Goal: Task Accomplishment & Management: Manage account settings

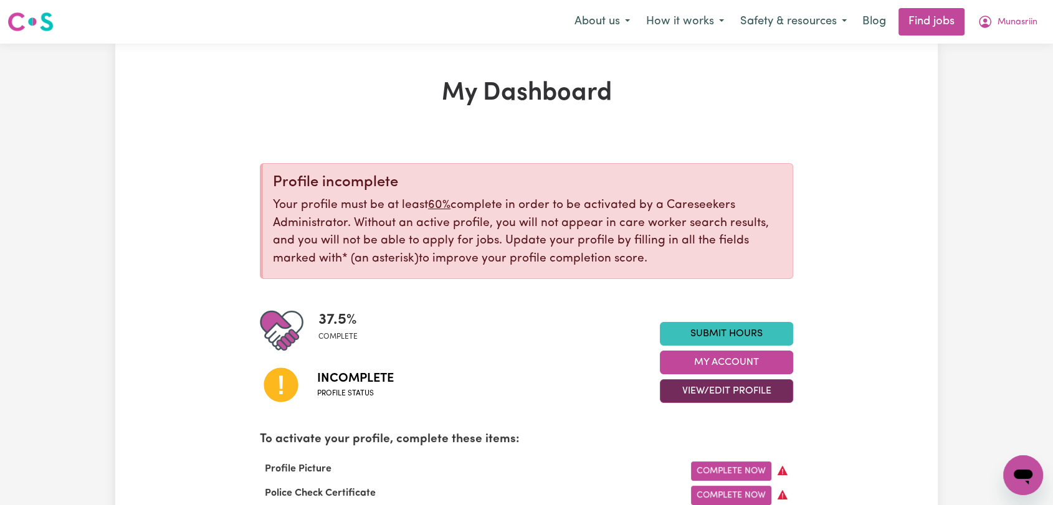
click at [763, 384] on button "View/Edit Profile" at bounding box center [726, 391] width 133 height 24
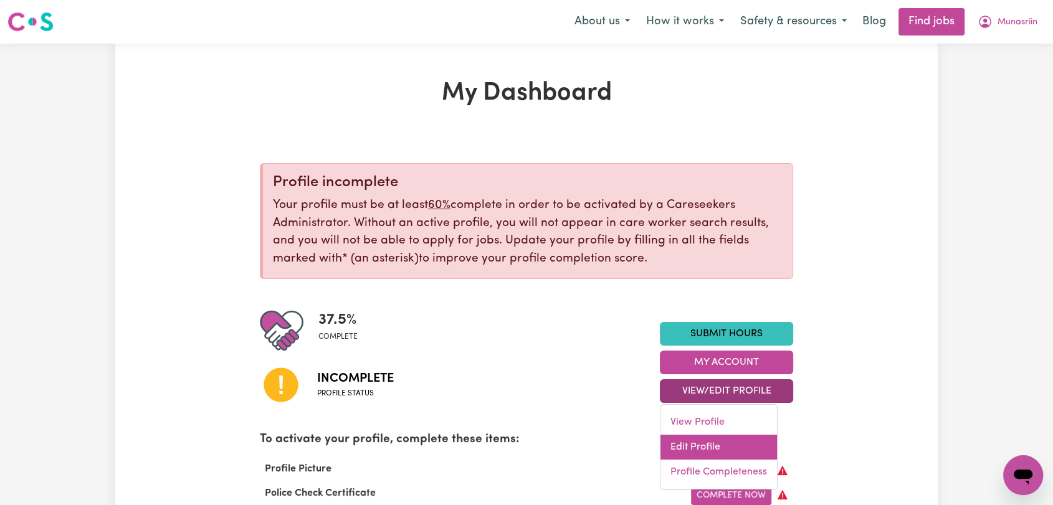
click at [723, 439] on link "Edit Profile" at bounding box center [718, 447] width 117 height 25
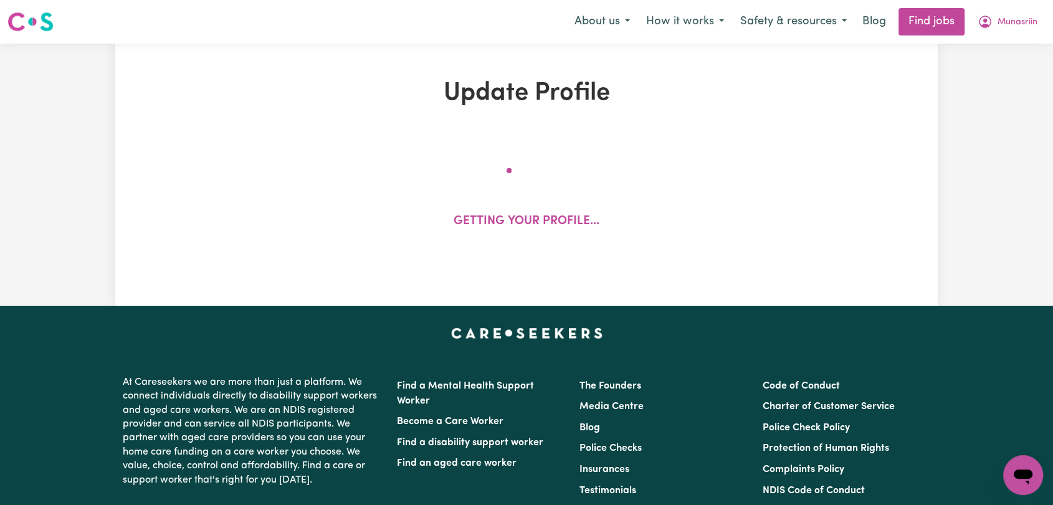
select select "[DEMOGRAPHIC_DATA]"
select select "Australian PR"
select select "Studying a healthcare related degree or qualification"
select select "40"
select select "55"
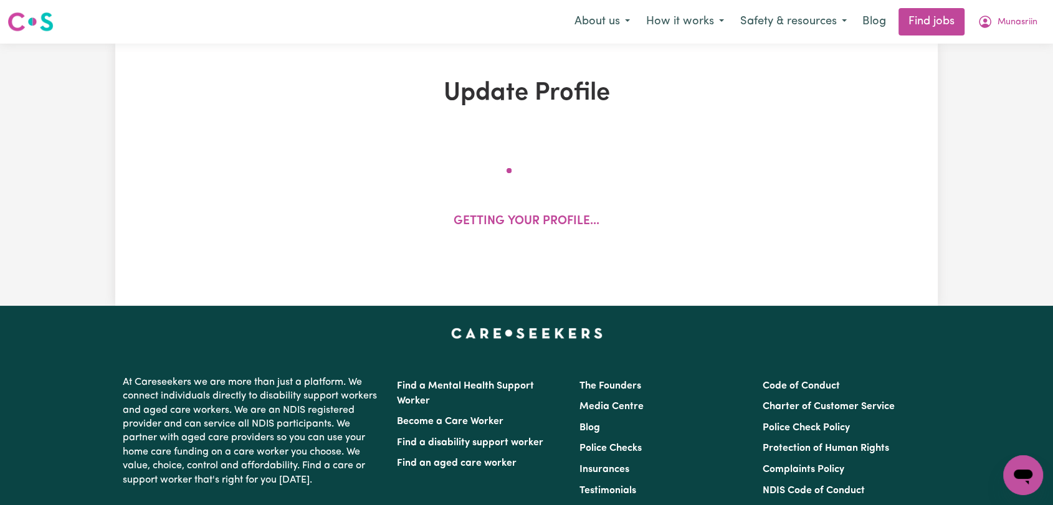
select select "71"
select select "87"
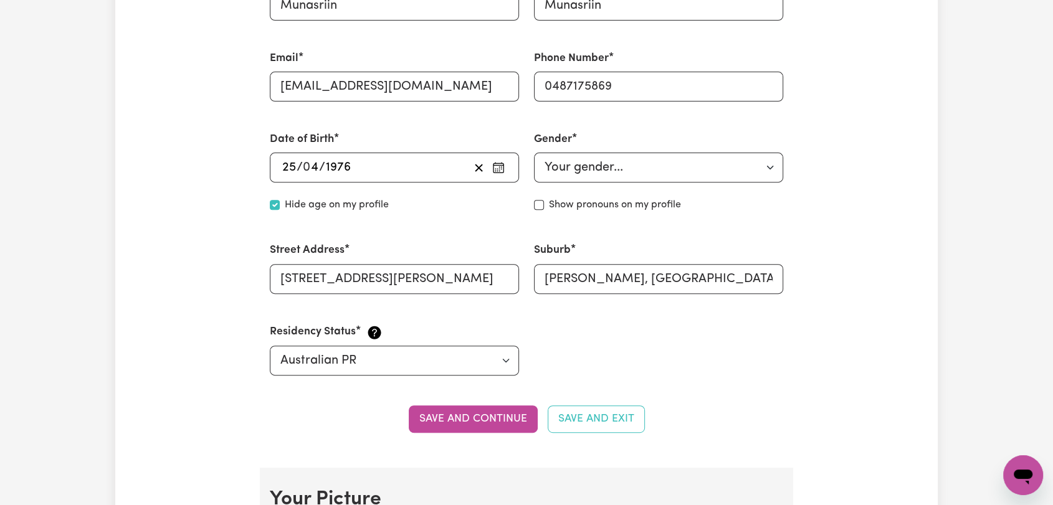
scroll to position [831, 0]
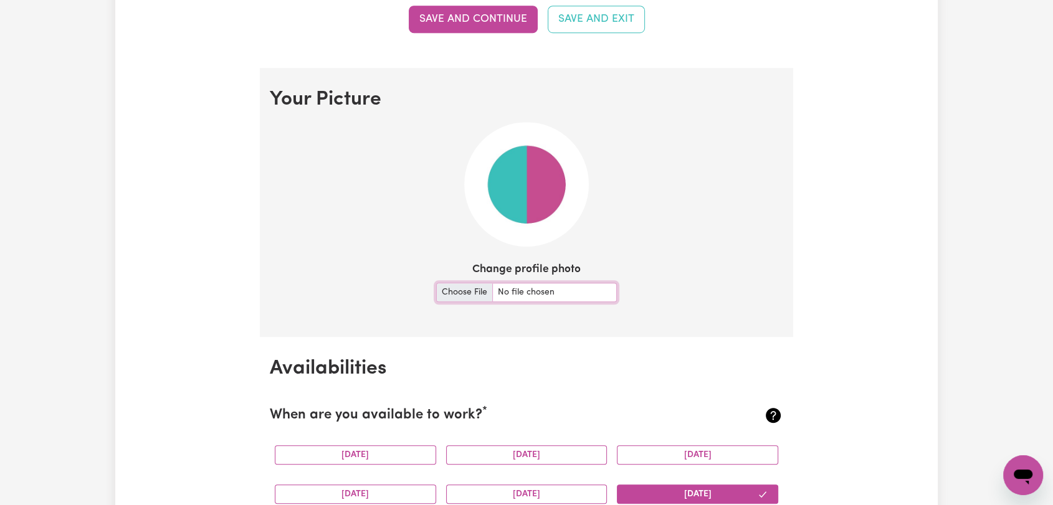
click at [476, 290] on input "Change profile photo" at bounding box center [526, 292] width 181 height 19
type input "C:\fakepath\Munasriin Munasriin - Picture.jpg"
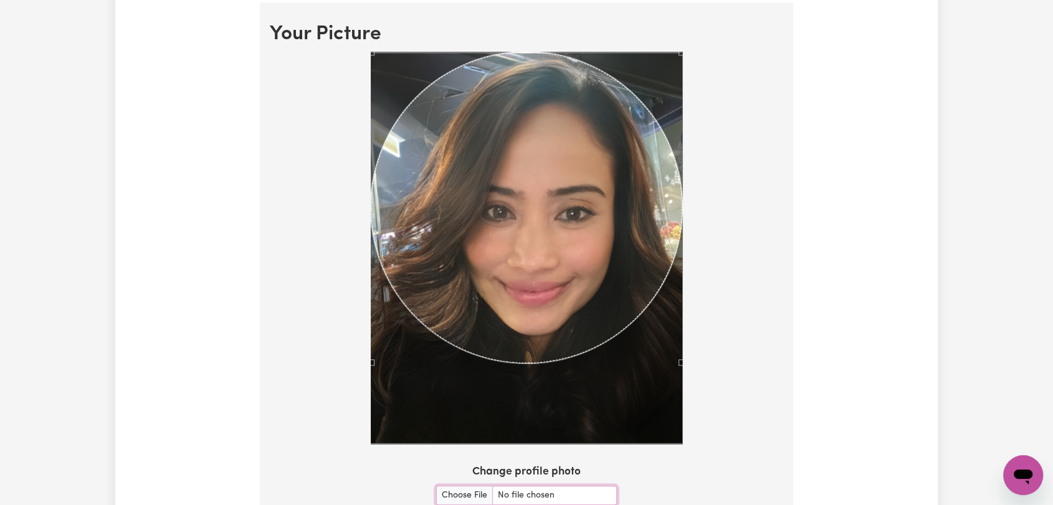
scroll to position [969, 0]
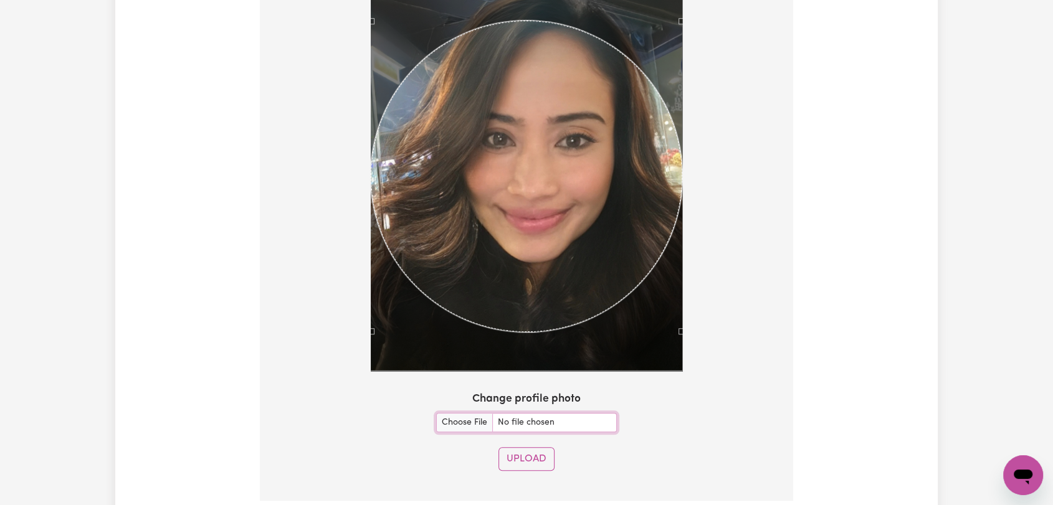
click at [564, 216] on div "Use the arrow keys to move the crop selection area" at bounding box center [527, 177] width 312 height 312
click at [519, 458] on button "Upload" at bounding box center [526, 459] width 56 height 24
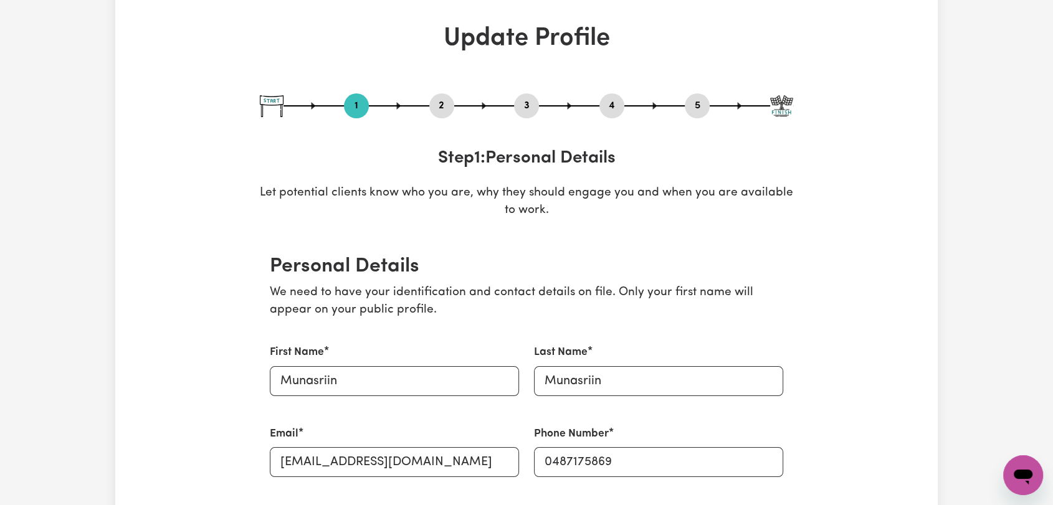
scroll to position [0, 0]
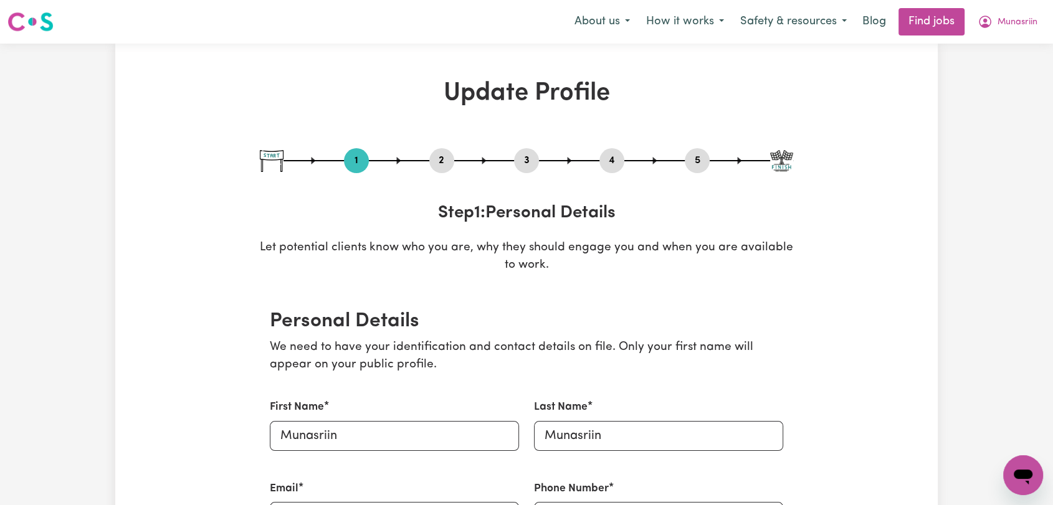
click at [441, 161] on button "2" at bounding box center [441, 161] width 25 height 16
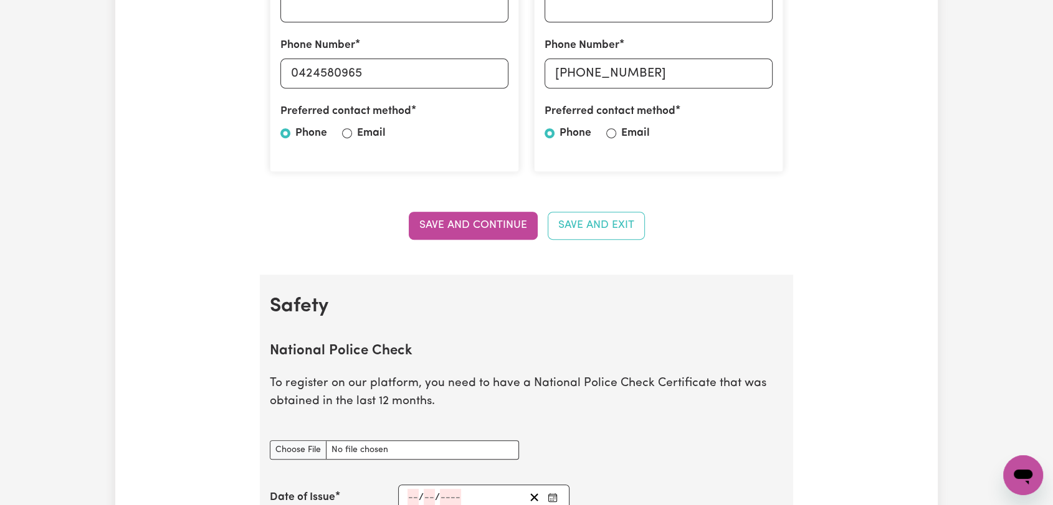
scroll to position [692, 0]
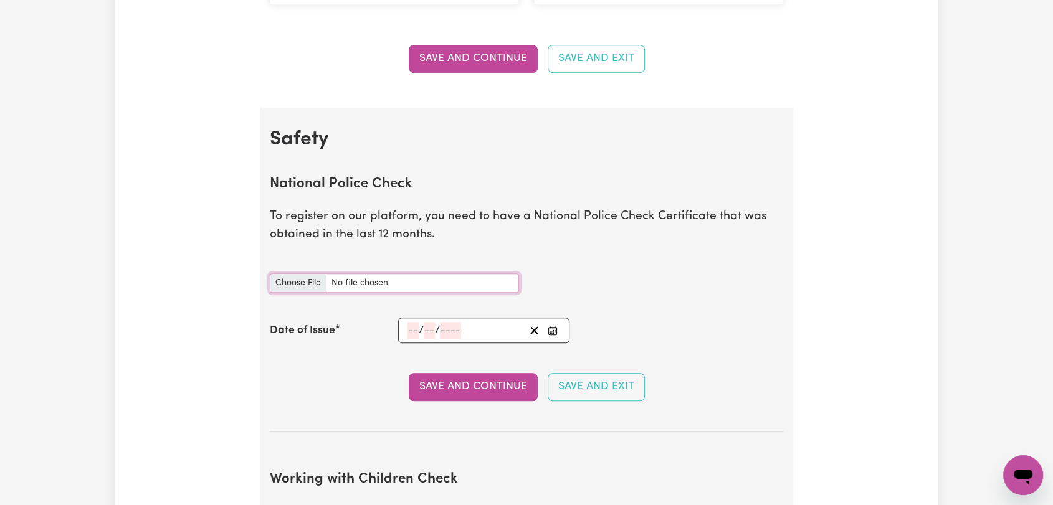
click at [303, 282] on input "National Police Check document" at bounding box center [394, 283] width 249 height 19
type input "C:\fakepath\Munasriin Munasriin - PC - 20MAY25--.pdf"
click at [550, 334] on rect "Enter the Date of Issue of your National Police Check" at bounding box center [552, 330] width 8 height 7
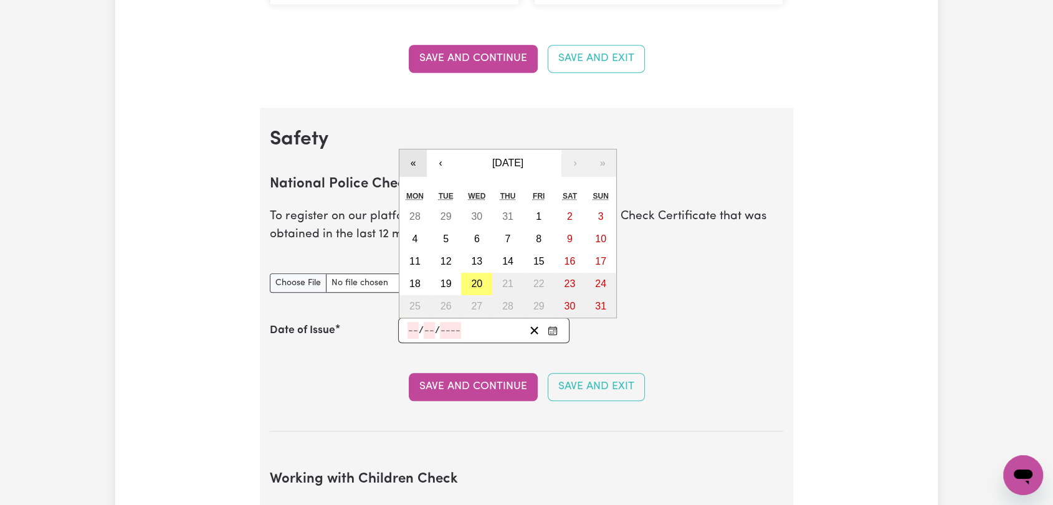
click at [412, 162] on button "«" at bounding box center [412, 163] width 27 height 27
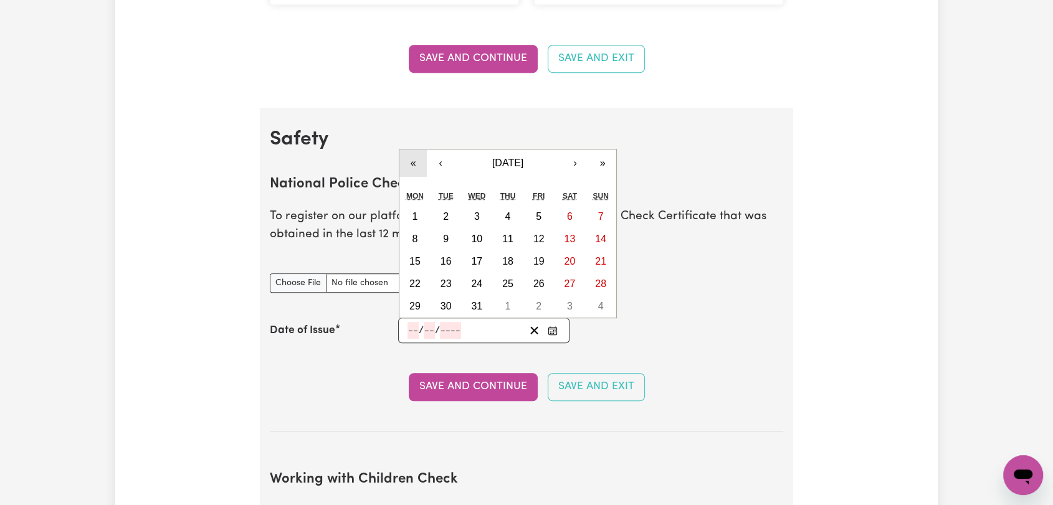
click at [409, 163] on button "«" at bounding box center [412, 163] width 27 height 27
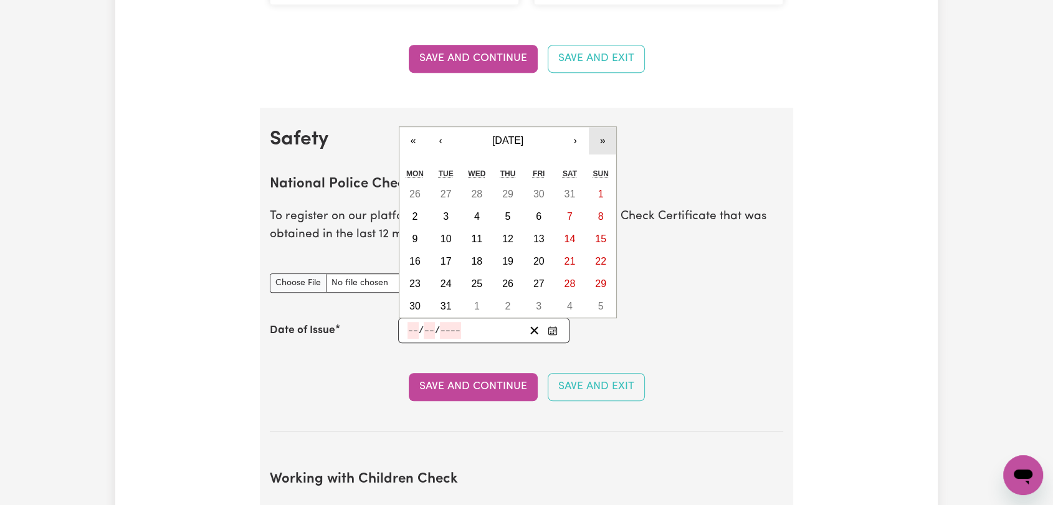
click at [607, 142] on button "»" at bounding box center [602, 140] width 27 height 27
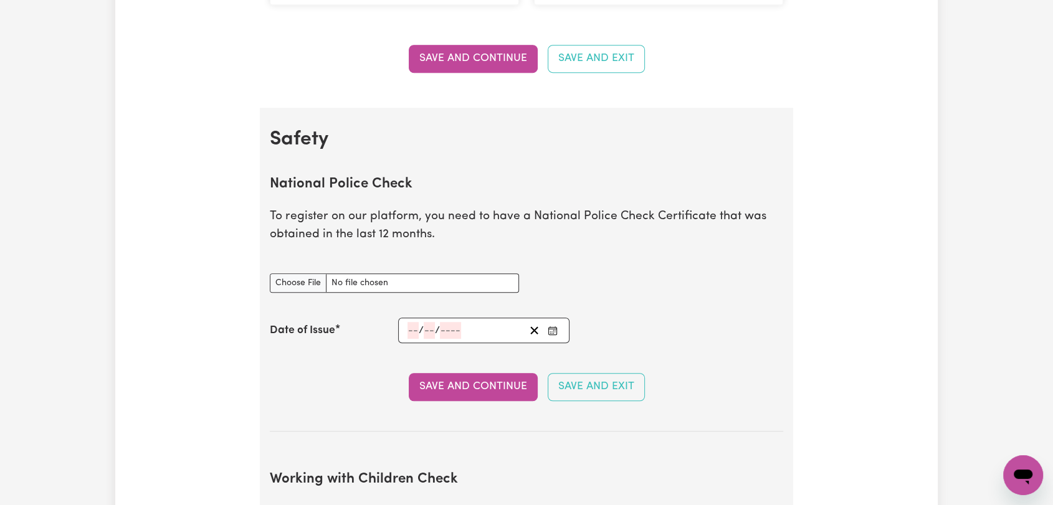
click at [607, 142] on h2 "Safety" at bounding box center [526, 140] width 513 height 24
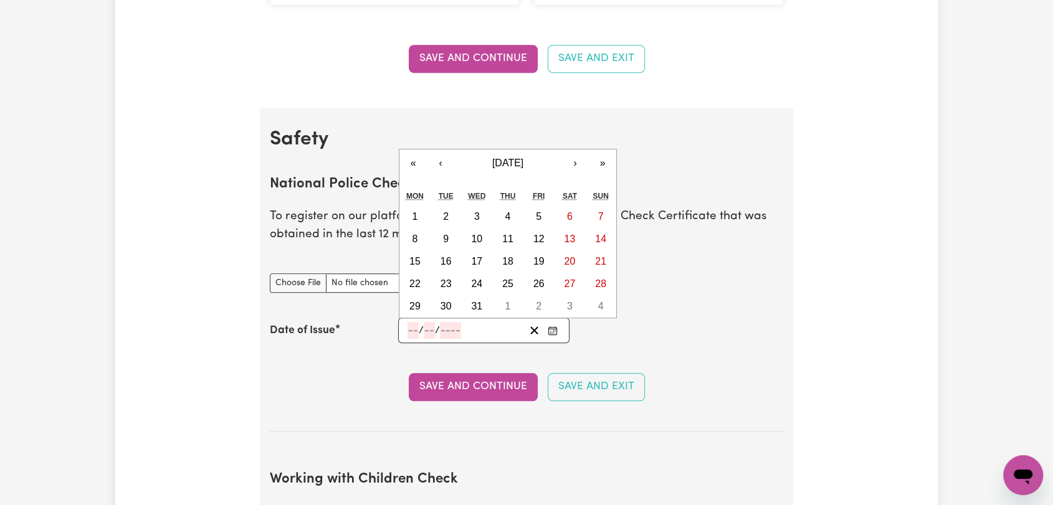
click at [414, 329] on input "number" at bounding box center [413, 330] width 11 height 17
type input "20"
type input "05"
type input "0002-05-20"
type input "5"
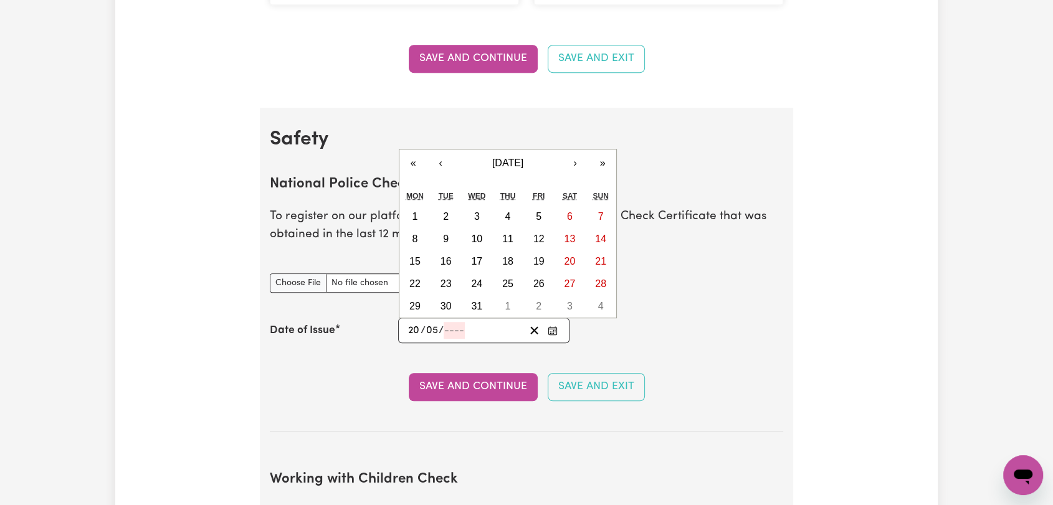
type input "2"
type input "0020-05-20"
type input "20"
type input "0202-05-20"
type input "202"
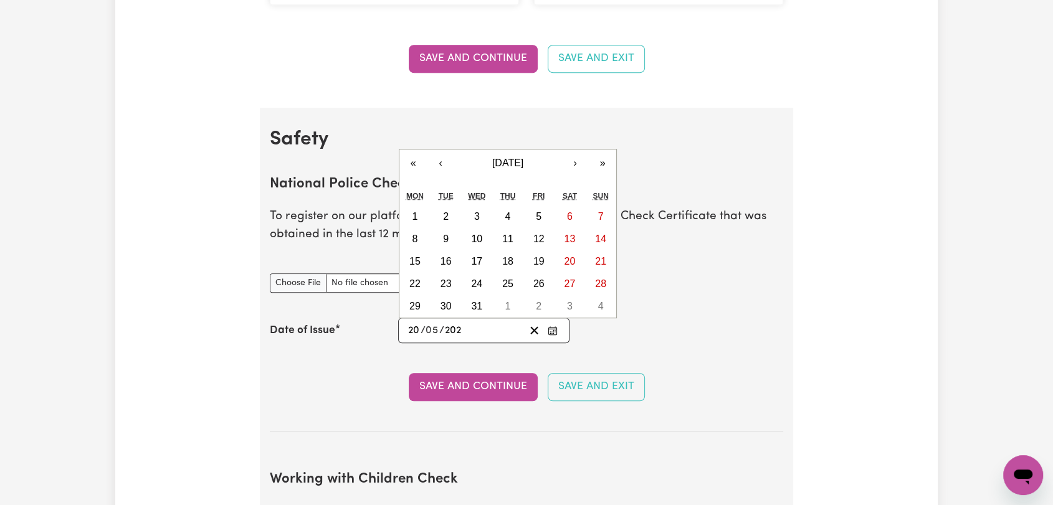
type input "2025-05-20"
type input "2025"
click at [605, 167] on button "»" at bounding box center [602, 163] width 27 height 27
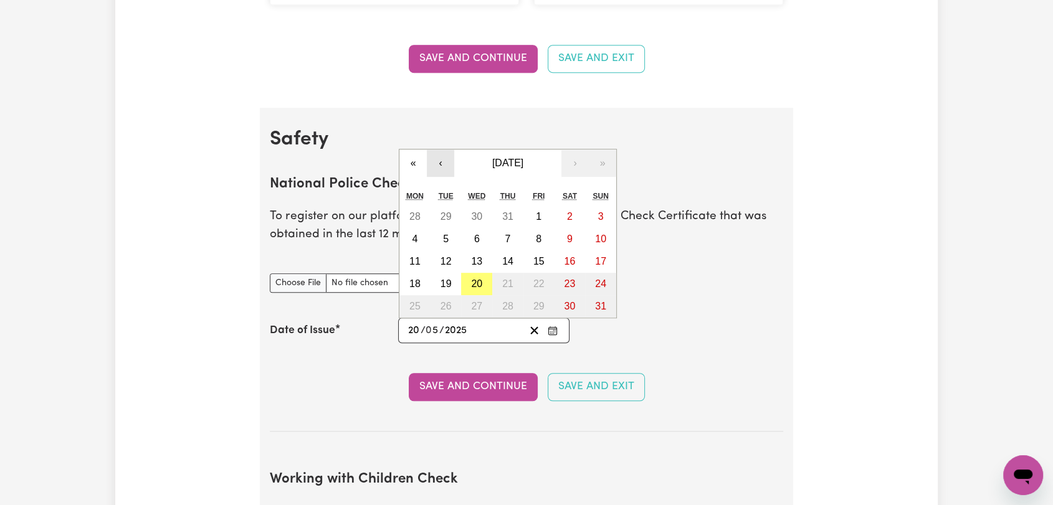
click at [436, 164] on button "‹" at bounding box center [440, 163] width 27 height 27
click at [439, 164] on button "‹" at bounding box center [440, 163] width 27 height 27
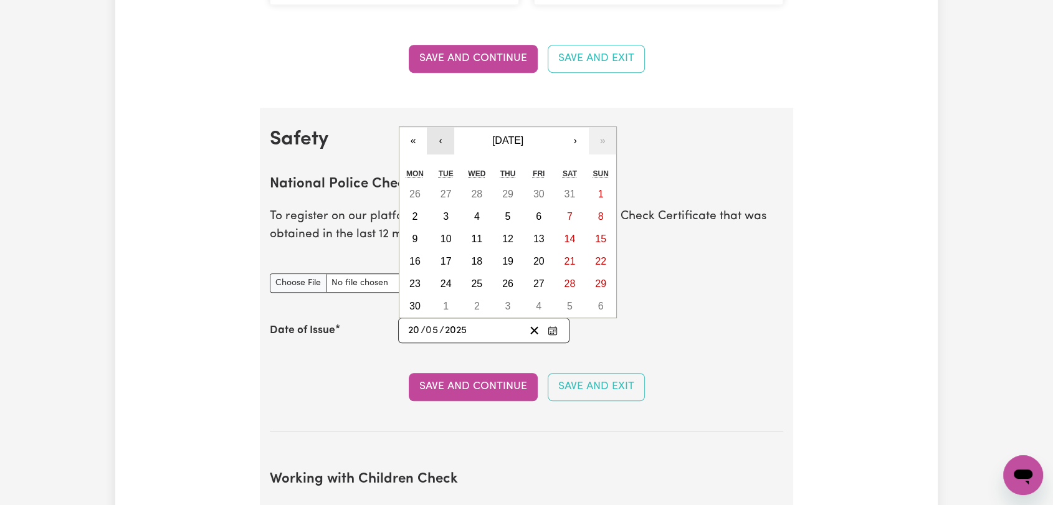
click at [442, 147] on button "‹" at bounding box center [440, 140] width 27 height 27
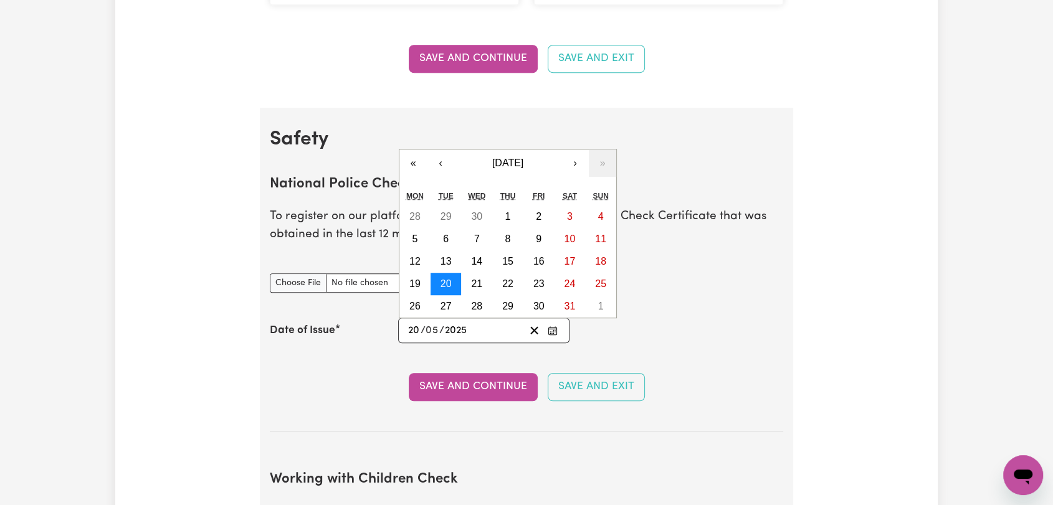
click at [447, 288] on abbr "20" at bounding box center [446, 284] width 11 height 11
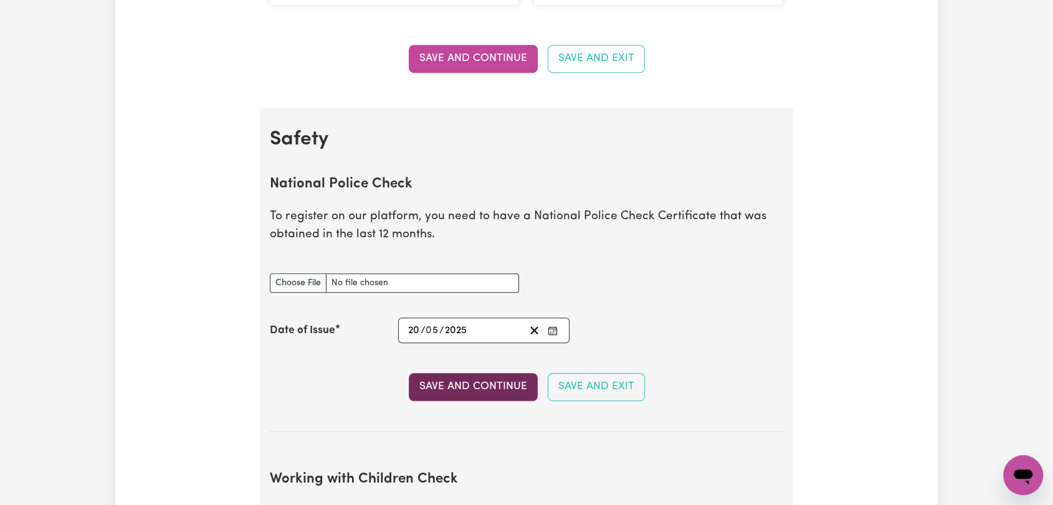
click at [482, 380] on button "Save and Continue" at bounding box center [473, 386] width 129 height 27
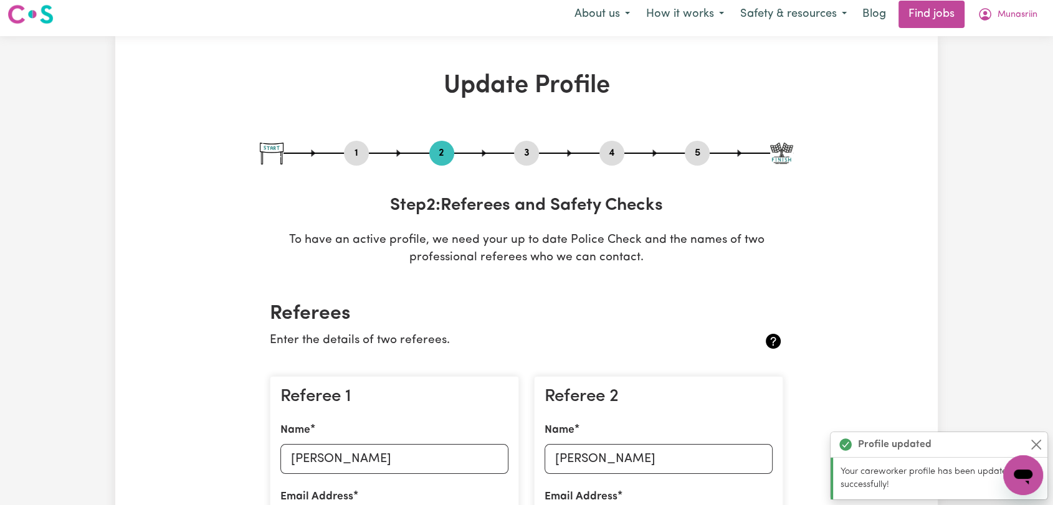
scroll to position [0, 0]
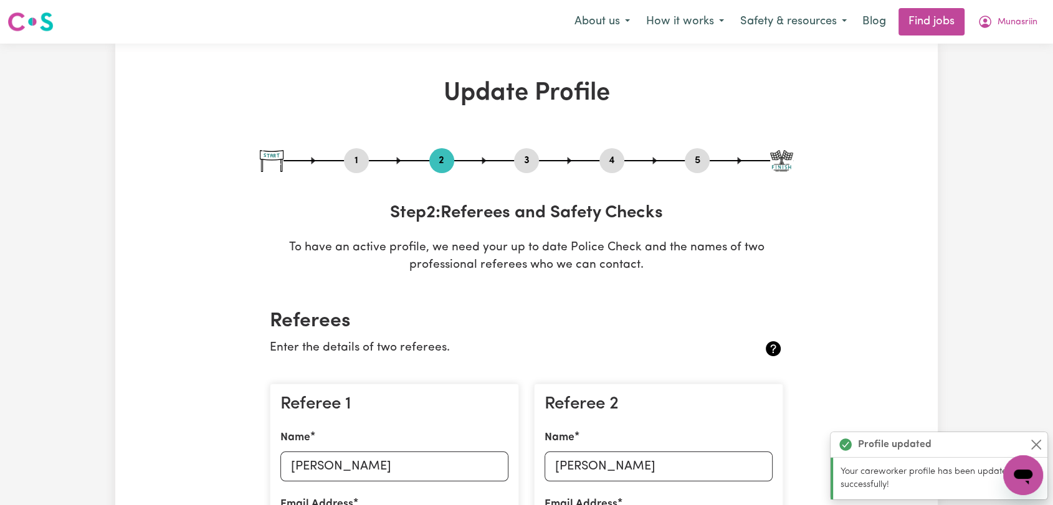
click at [529, 158] on button "3" at bounding box center [526, 161] width 25 height 16
select select "Certificate III (Individual Support)"
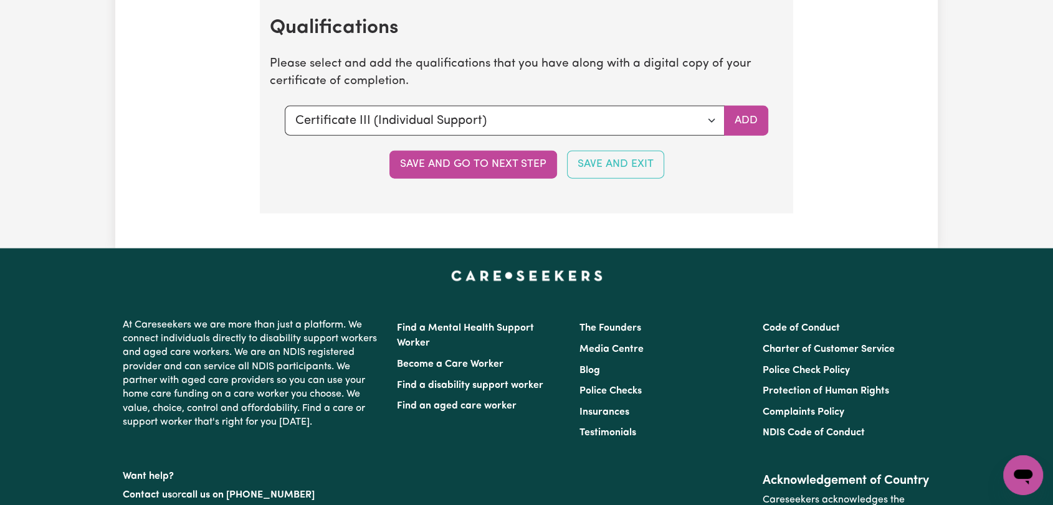
scroll to position [2631, 0]
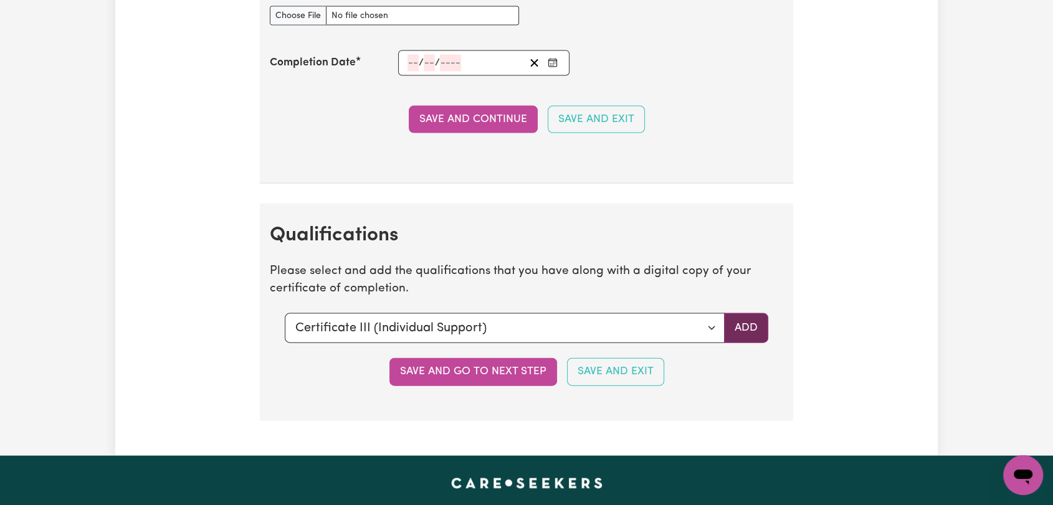
click at [729, 325] on button "Add" at bounding box center [746, 328] width 44 height 30
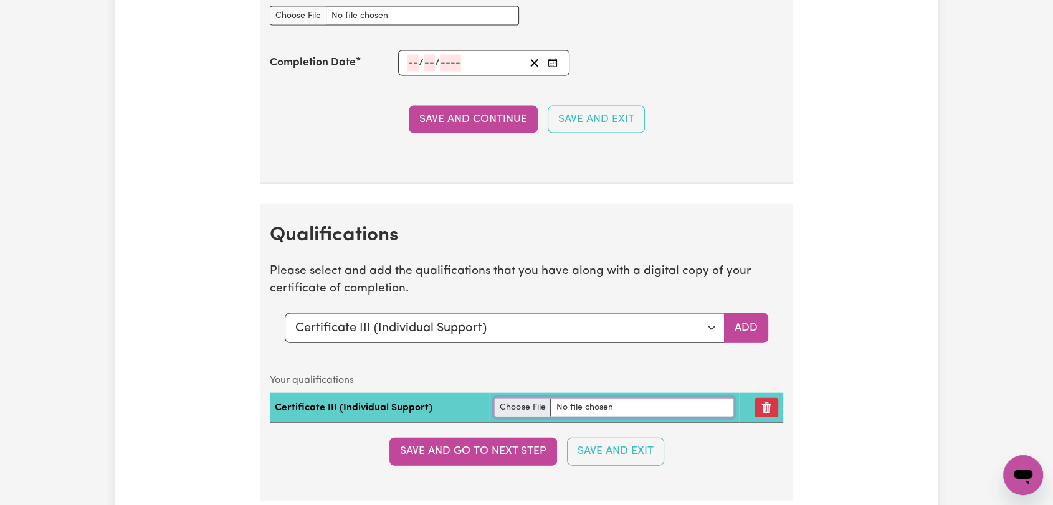
click at [524, 407] on input "file" at bounding box center [614, 407] width 240 height 19
type input "C:\fakepath\Munasriin Munasriin - Certificate III Individual Support.pdf"
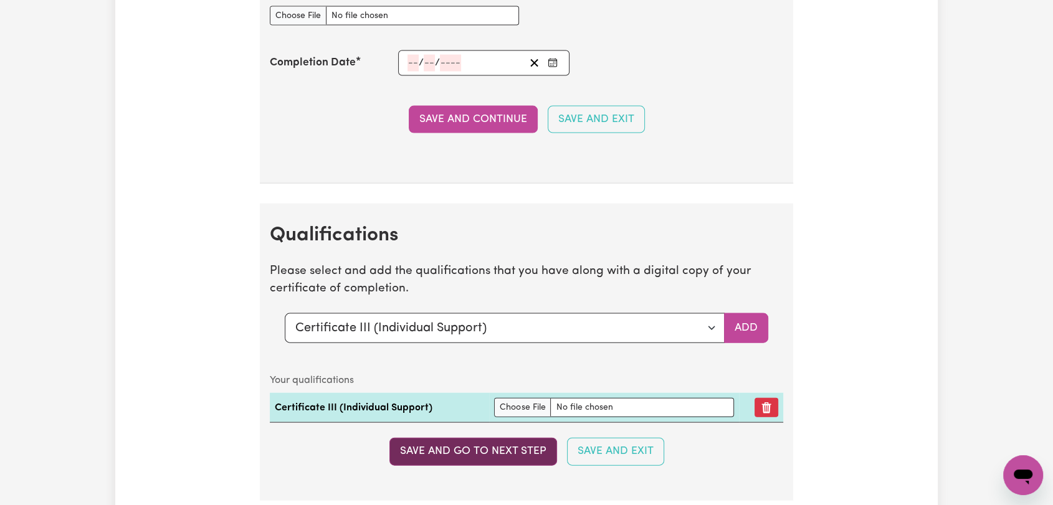
click at [472, 452] on button "Save and go to next step" at bounding box center [473, 451] width 168 height 27
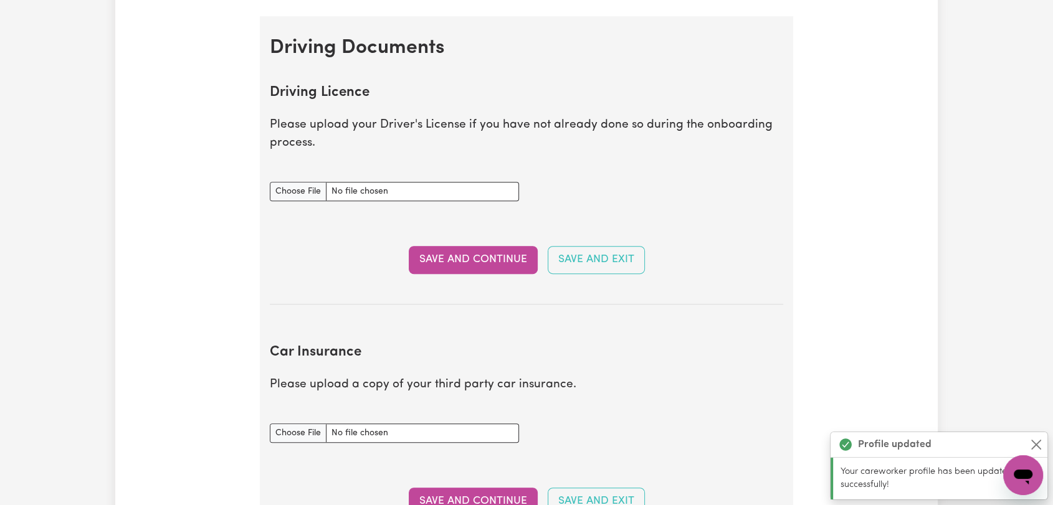
scroll to position [241, 0]
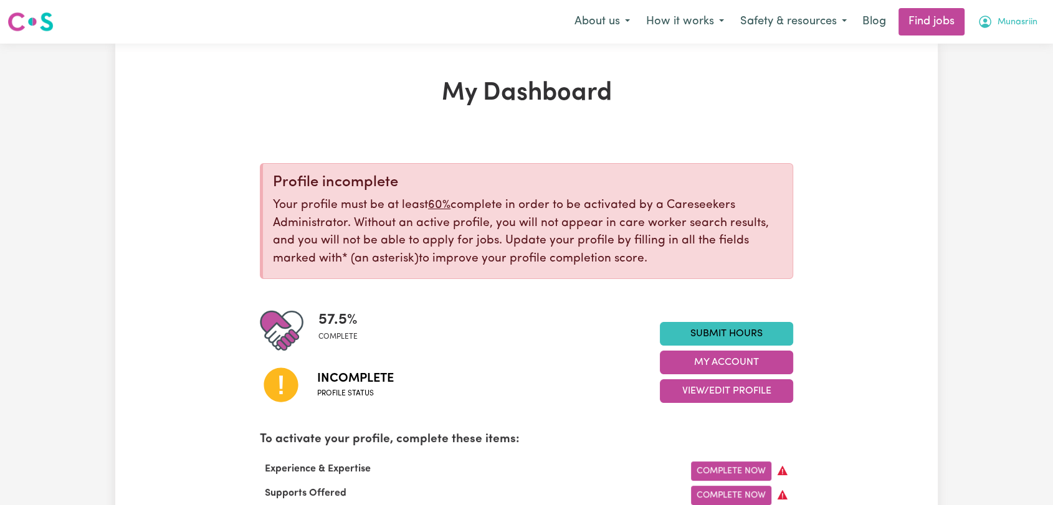
click at [1026, 27] on span "Munasriin" at bounding box center [1018, 23] width 40 height 14
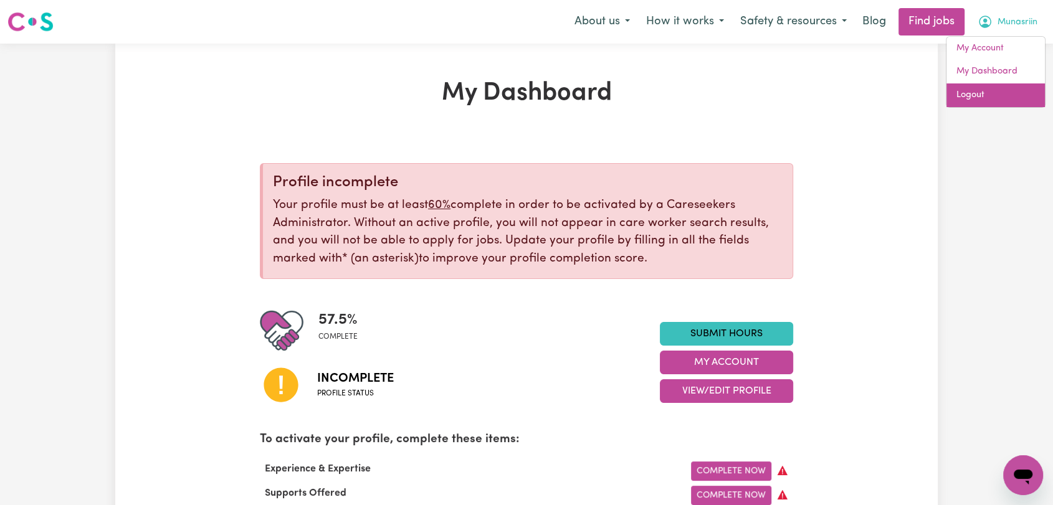
click at [987, 94] on link "Logout" at bounding box center [995, 95] width 98 height 24
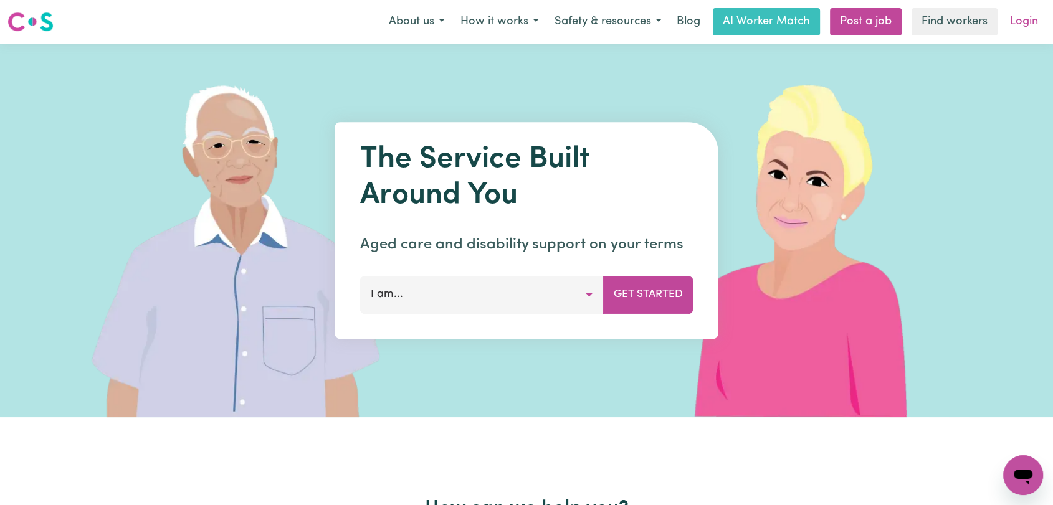
click at [1029, 21] on link "Login" at bounding box center [1024, 21] width 43 height 27
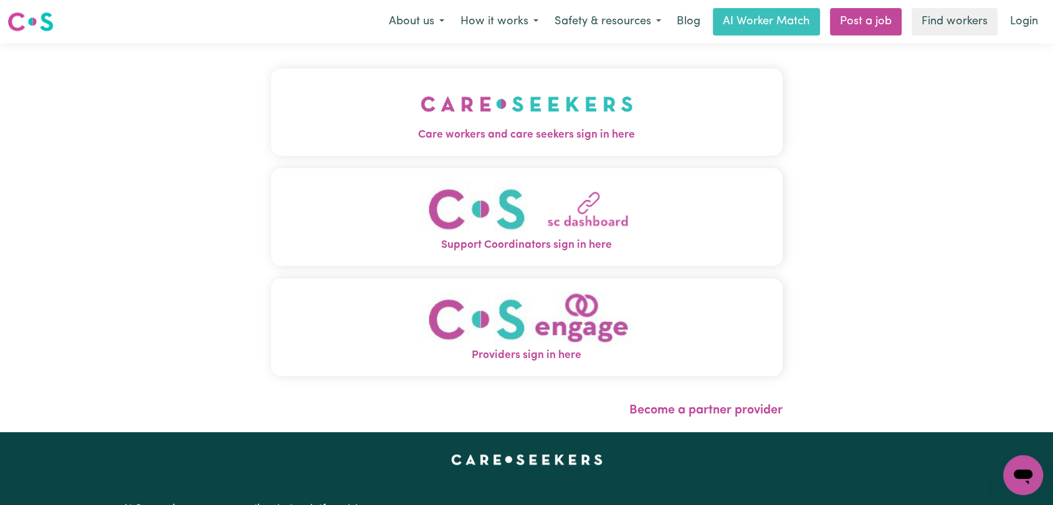
click at [421, 125] on img "Care workers and care seekers sign in here" at bounding box center [527, 104] width 212 height 46
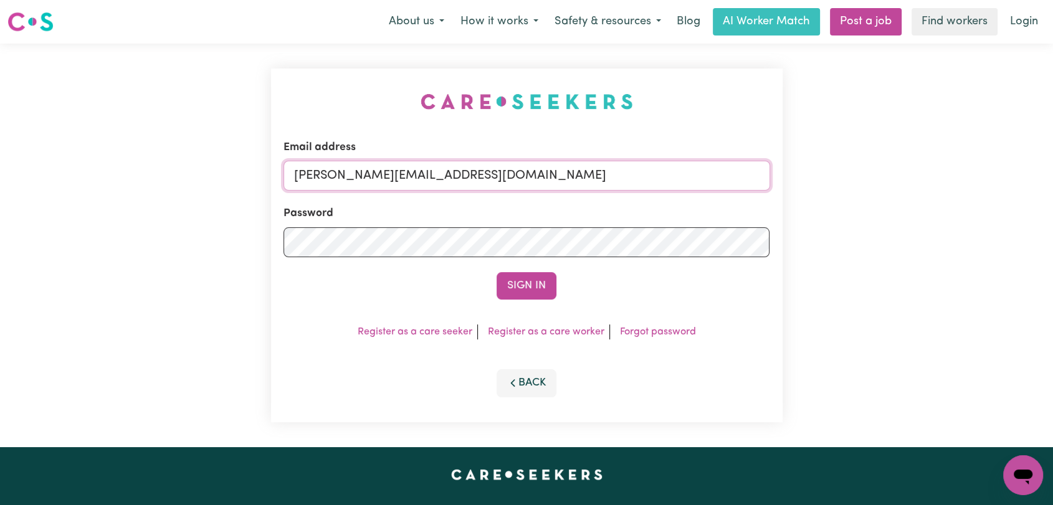
click at [503, 174] on input "[PERSON_NAME][EMAIL_ADDRESS][DOMAIN_NAME]" at bounding box center [527, 176] width 487 height 30
type input "[EMAIL_ADDRESS][DOMAIN_NAME]"
click at [519, 282] on button "Sign In" at bounding box center [527, 285] width 60 height 27
